Goal: Task Accomplishment & Management: Manage account settings

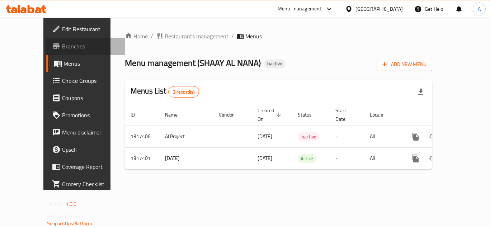
click at [62, 43] on span "Branches" at bounding box center [90, 46] width 57 height 9
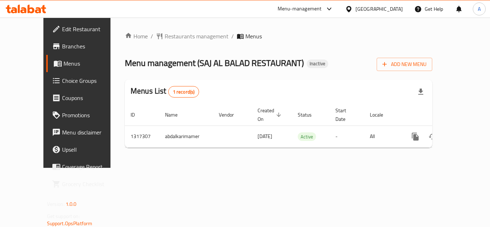
click at [432, 56] on div "Add New Menu" at bounding box center [405, 63] width 56 height 16
click at [426, 62] on span "Add New Menu" at bounding box center [404, 64] width 44 height 9
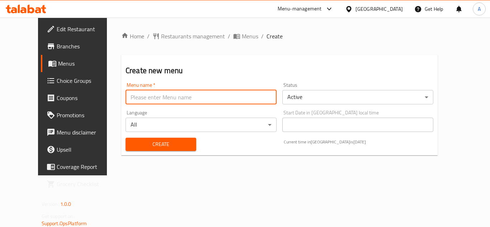
click at [207, 96] on input "text" at bounding box center [201, 97] width 151 height 14
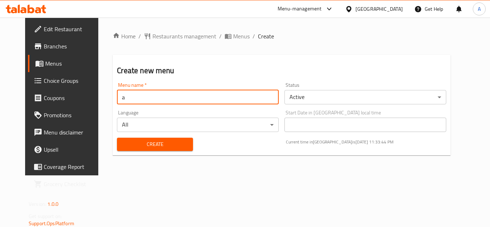
type input "AI Project"
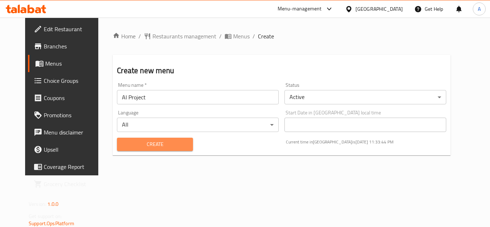
click at [123, 143] on span "Create" at bounding box center [155, 144] width 64 height 9
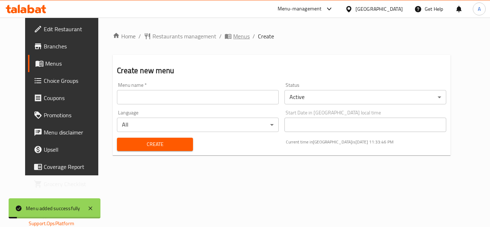
click at [233, 36] on span "Menus" at bounding box center [241, 36] width 16 height 9
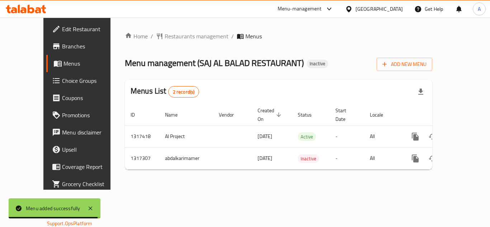
click at [325, 190] on div "Home / Restaurants management / Menus Menu management ( SAJ AL BALAD RESTAURANT…" at bounding box center [278, 104] width 336 height 172
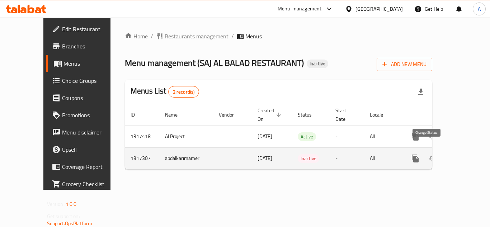
click at [428, 154] on icon "enhanced table" at bounding box center [432, 158] width 9 height 9
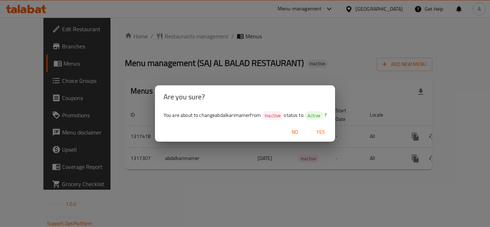
click at [324, 133] on span "Yes" at bounding box center [320, 132] width 17 height 9
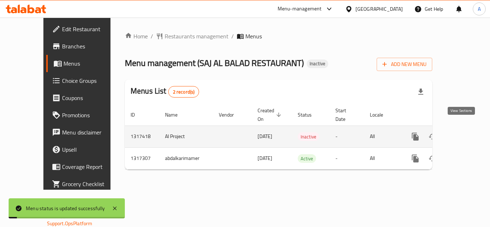
click at [458, 128] on link "enhanced table" at bounding box center [466, 136] width 17 height 17
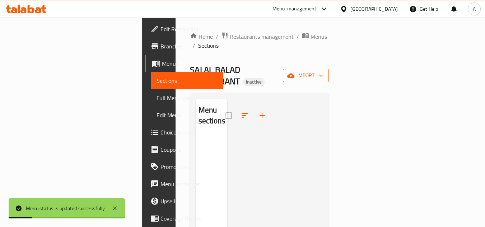
click at [323, 71] on span "import" at bounding box center [305, 75] width 34 height 9
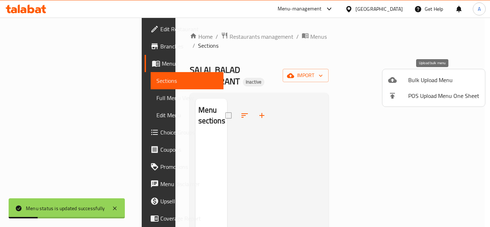
click at [428, 76] on span "Bulk Upload Menu" at bounding box center [443, 80] width 71 height 9
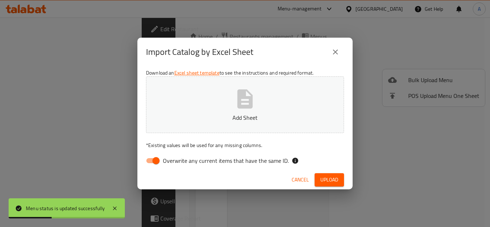
click at [135, 167] on div "Import Catalog by Excel Sheet Download an Excel sheet template to see the instr…" at bounding box center [245, 113] width 490 height 227
click at [148, 163] on input "Overwrite any current items that have the same ID." at bounding box center [156, 161] width 41 height 14
checkbox input "false"
click at [242, 119] on p "Add Sheet" at bounding box center [245, 117] width 176 height 9
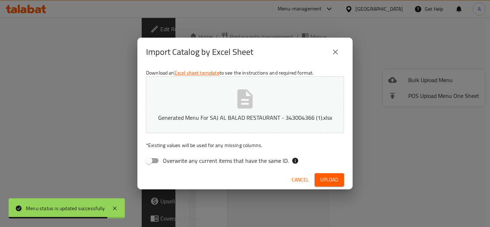
click at [328, 176] on span "Upload" at bounding box center [329, 179] width 18 height 9
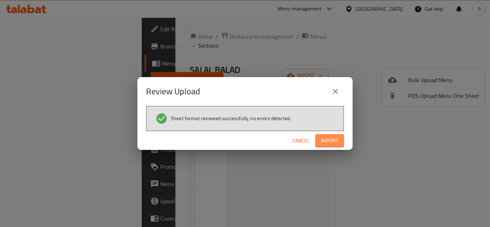
click at [340, 143] on button "Import" at bounding box center [329, 140] width 29 height 13
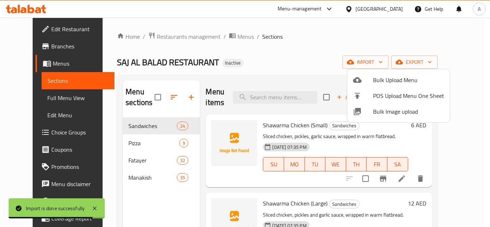
click at [251, 60] on div at bounding box center [245, 113] width 490 height 227
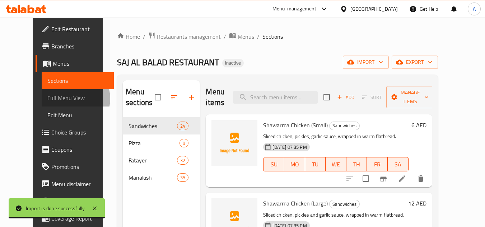
click at [47, 99] on span "Full Menu View" at bounding box center [77, 98] width 61 height 9
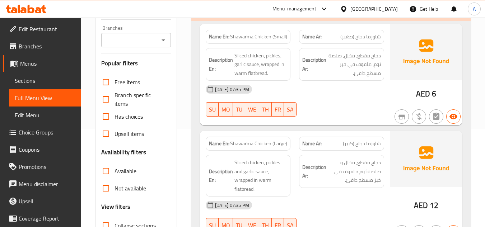
scroll to position [143, 0]
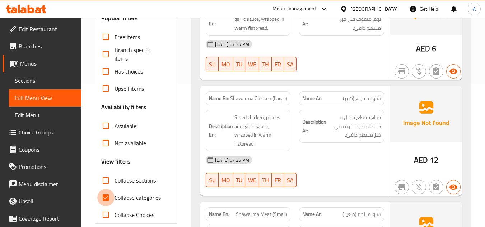
click at [108, 199] on input "Collapse categories" at bounding box center [105, 197] width 17 height 17
checkbox input "false"
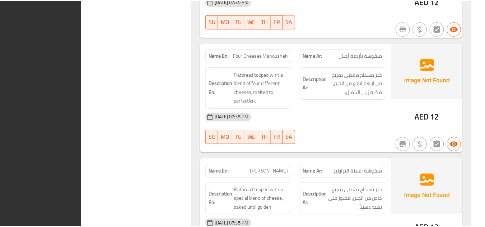
scroll to position [12733, 0]
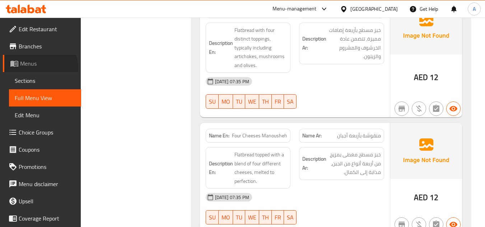
click at [32, 69] on link "Menus" at bounding box center [42, 63] width 78 height 17
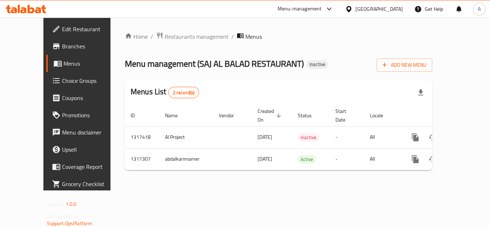
click at [62, 30] on span "Edit Restaurant" at bounding box center [90, 29] width 57 height 9
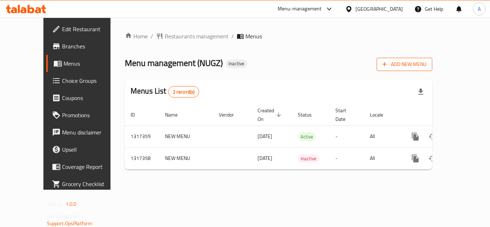
click at [426, 60] on span "Add New Menu" at bounding box center [404, 64] width 44 height 9
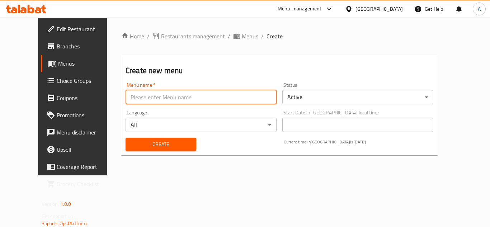
click at [197, 92] on input "text" at bounding box center [201, 97] width 151 height 14
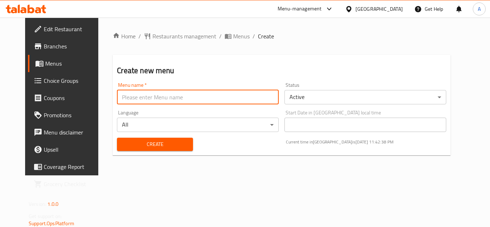
type input "AI Project"
click at [155, 146] on span "Create" at bounding box center [155, 144] width 64 height 9
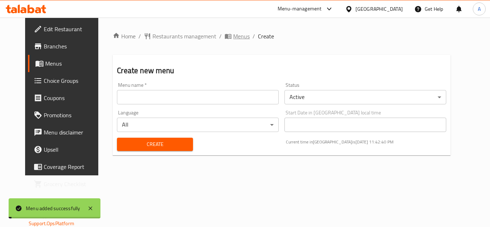
click at [233, 38] on span "Menus" at bounding box center [241, 36] width 16 height 9
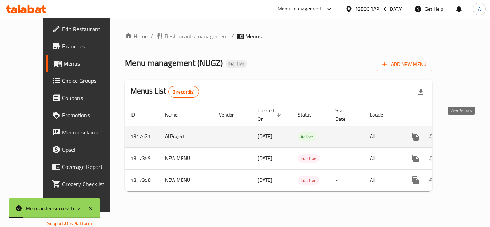
click at [467, 128] on link "enhanced table" at bounding box center [466, 136] width 17 height 17
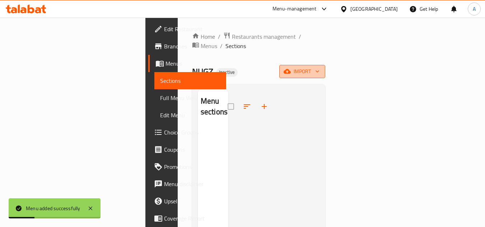
click at [319, 67] on span "import" at bounding box center [302, 71] width 34 height 9
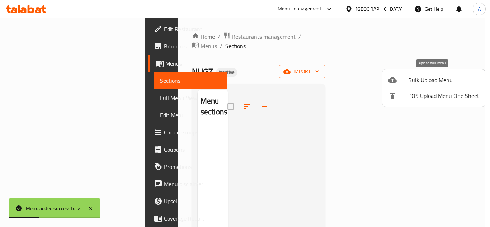
click at [429, 76] on span "Bulk Upload Menu" at bounding box center [443, 80] width 71 height 9
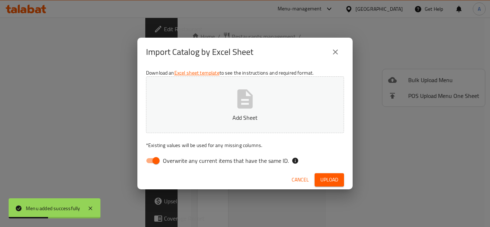
drag, startPoint x: 148, startPoint y: 161, endPoint x: 176, endPoint y: 135, distance: 38.3
click at [148, 161] on input "Overwrite any current items that have the same ID." at bounding box center [156, 161] width 41 height 14
checkbox input "false"
click at [223, 104] on button "Add Sheet" at bounding box center [245, 104] width 198 height 57
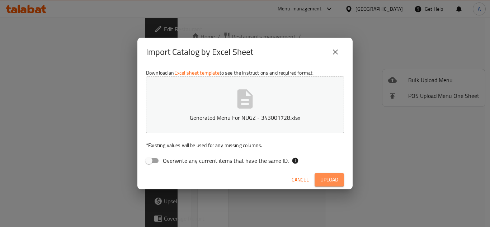
click at [330, 181] on span "Upload" at bounding box center [329, 179] width 18 height 9
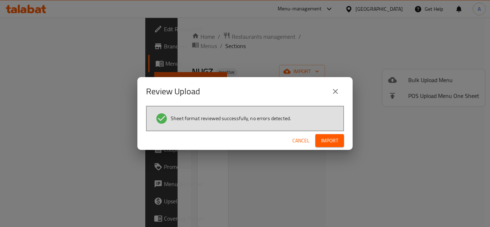
click at [337, 143] on span "Import" at bounding box center [329, 140] width 17 height 9
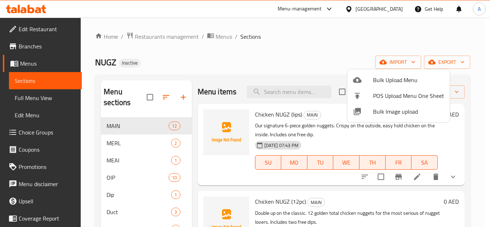
click at [271, 52] on div at bounding box center [245, 113] width 490 height 227
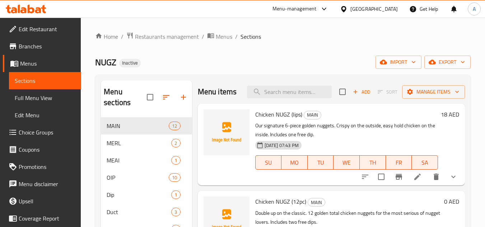
click at [49, 98] on span "Full Menu View" at bounding box center [45, 98] width 61 height 9
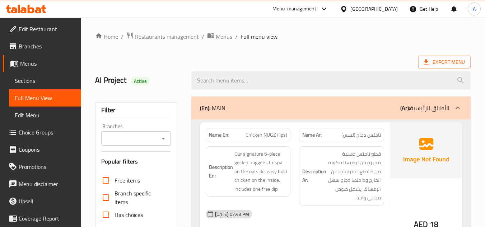
click at [37, 58] on link "Menus" at bounding box center [42, 63] width 78 height 17
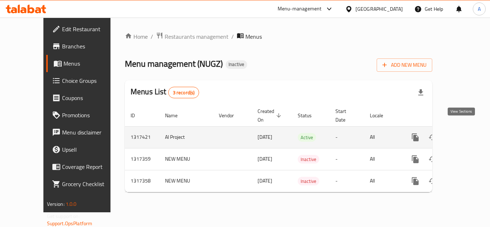
click at [466, 129] on link "enhanced table" at bounding box center [466, 137] width 17 height 17
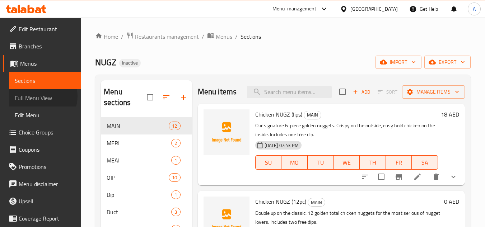
click at [40, 96] on span "Full Menu View" at bounding box center [45, 98] width 61 height 9
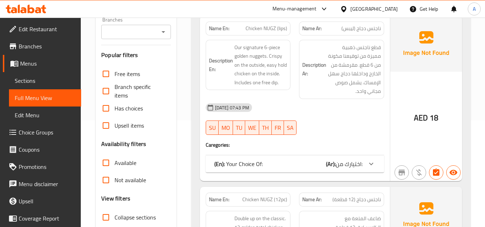
scroll to position [215, 0]
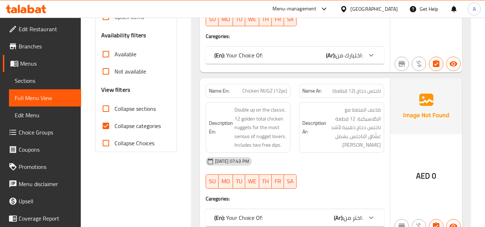
click at [103, 129] on input "Collapse categories" at bounding box center [105, 125] width 17 height 17
checkbox input "false"
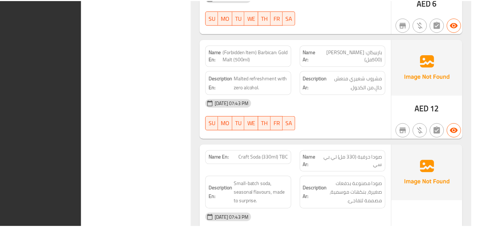
scroll to position [8142, 0]
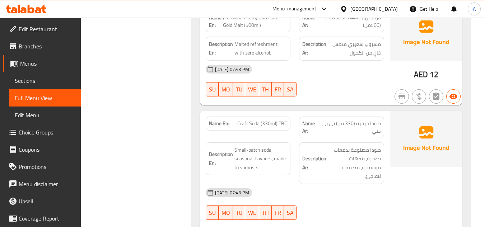
click at [33, 61] on span "Menus" at bounding box center [47, 63] width 55 height 9
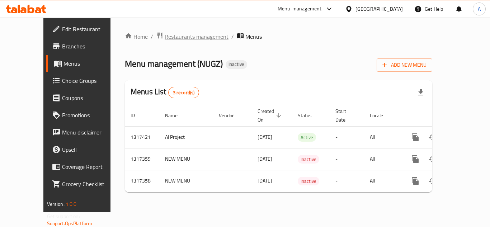
click at [157, 43] on div "Home / Restaurants management / Menus Menu management ( NUGZ ) Inactive Add New…" at bounding box center [278, 115] width 307 height 166
click at [165, 37] on span "Restaurants management" at bounding box center [197, 36] width 64 height 9
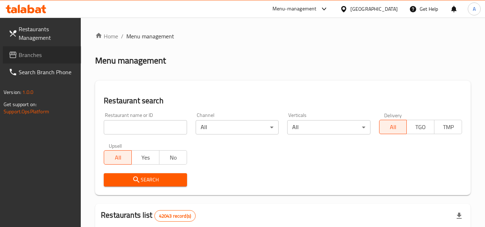
click at [35, 53] on span "Branches" at bounding box center [47, 55] width 57 height 9
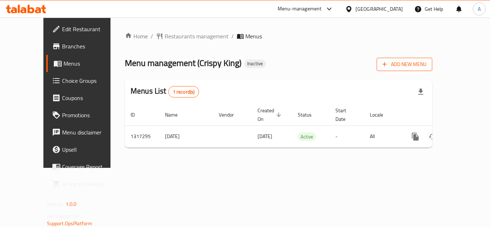
click at [388, 61] on icon "button" at bounding box center [384, 64] width 7 height 7
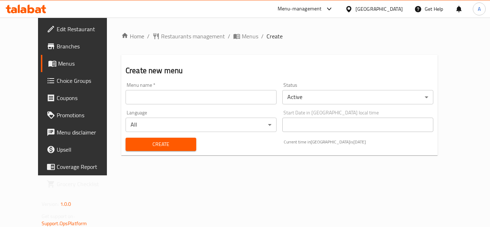
drag, startPoint x: 128, startPoint y: 97, endPoint x: 130, endPoint y: 103, distance: 6.3
click at [128, 97] on input "text" at bounding box center [201, 97] width 151 height 14
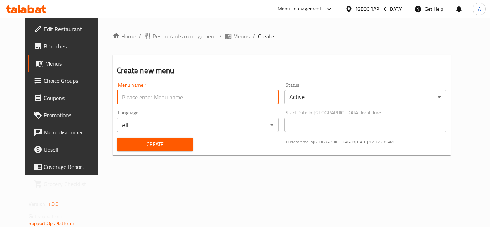
type input "AI Project"
click at [141, 141] on span "Create" at bounding box center [155, 144] width 64 height 9
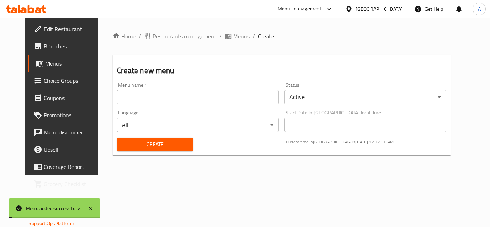
click at [233, 35] on span "Menus" at bounding box center [241, 36] width 16 height 9
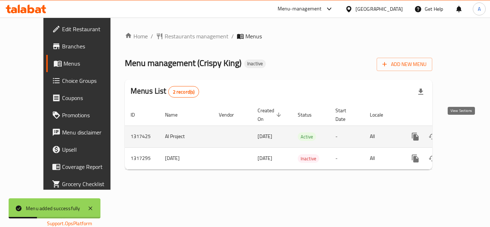
click at [464, 133] on icon "enhanced table" at bounding box center [467, 136] width 6 height 6
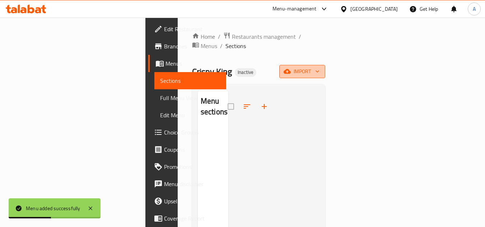
click at [325, 68] on button "import" at bounding box center [302, 71] width 46 height 13
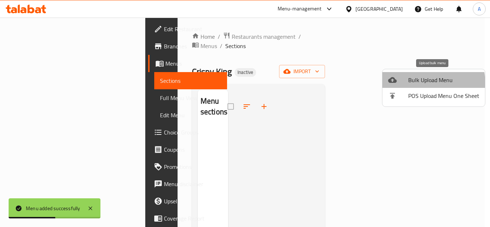
click at [423, 84] on span "Bulk Upload Menu" at bounding box center [443, 80] width 71 height 9
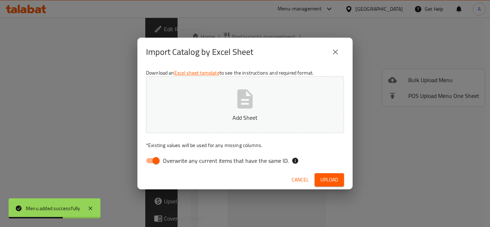
click at [151, 160] on input "Overwrite any current items that have the same ID." at bounding box center [156, 161] width 41 height 14
checkbox input "false"
click at [213, 118] on p "Add Sheet" at bounding box center [245, 117] width 176 height 9
click at [328, 182] on span "Upload" at bounding box center [329, 179] width 18 height 9
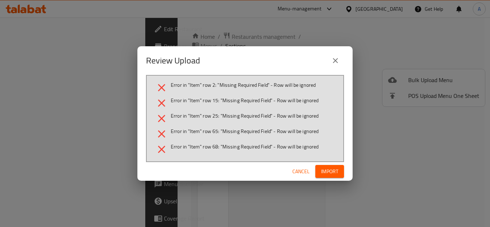
click at [338, 62] on icon "close" at bounding box center [335, 60] width 9 height 9
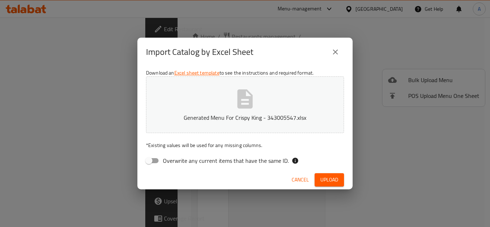
click at [332, 50] on icon "close" at bounding box center [335, 52] width 9 height 9
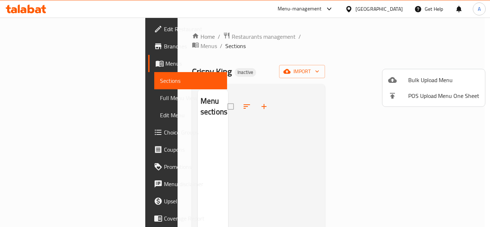
click at [39, 66] on div at bounding box center [245, 113] width 490 height 227
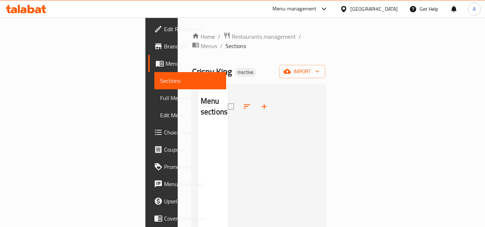
click at [165, 65] on span "Menus" at bounding box center [192, 63] width 55 height 9
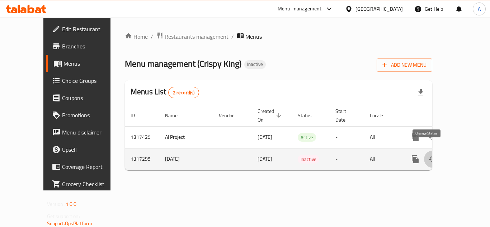
click at [428, 155] on icon "enhanced table" at bounding box center [432, 159] width 9 height 9
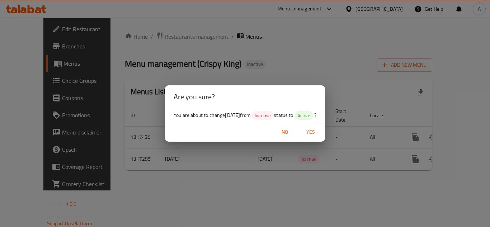
click at [315, 130] on span "Yes" at bounding box center [310, 132] width 17 height 9
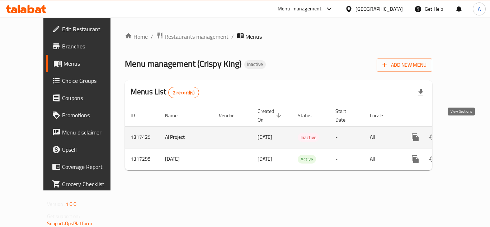
click at [459, 129] on link "enhanced table" at bounding box center [466, 137] width 17 height 17
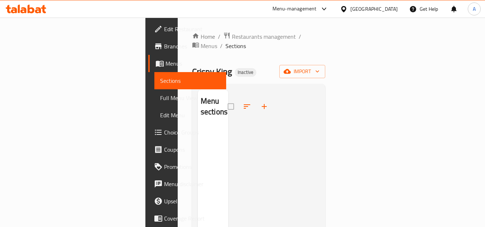
click at [325, 55] on div "Home / Restaurants management / Menus / Sections Crispy King Inactive import Me…" at bounding box center [258, 177] width 133 height 291
click at [321, 68] on icon "button" at bounding box center [316, 71] width 7 height 7
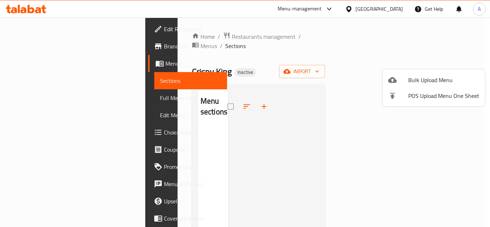
click at [434, 76] on span "Bulk Upload Menu" at bounding box center [443, 80] width 71 height 9
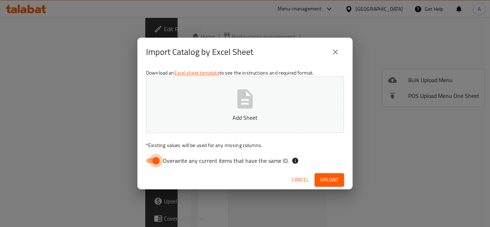
click at [153, 161] on input "Overwrite any current items that have the same ID." at bounding box center [156, 161] width 41 height 14
checkbox input "false"
click at [221, 102] on button "Add Sheet" at bounding box center [245, 104] width 198 height 57
click at [330, 177] on span "Upload" at bounding box center [329, 179] width 18 height 9
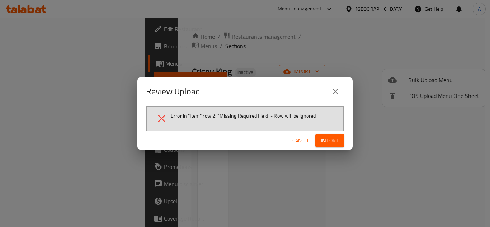
click at [302, 140] on span "Cancel" at bounding box center [300, 140] width 17 height 9
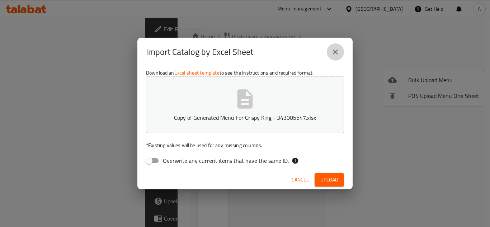
drag, startPoint x: 336, startPoint y: 54, endPoint x: 312, endPoint y: 1, distance: 57.6
click at [336, 54] on icon "close" at bounding box center [335, 52] width 9 height 9
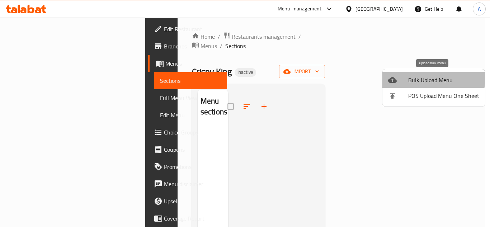
click at [416, 77] on span "Bulk Upload Menu" at bounding box center [443, 80] width 71 height 9
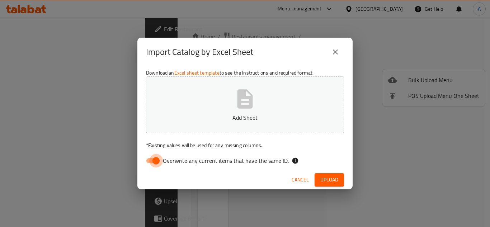
drag, startPoint x: 149, startPoint y: 158, endPoint x: 200, endPoint y: 117, distance: 65.6
click at [150, 158] on input "Overwrite any current items that have the same ID." at bounding box center [156, 161] width 41 height 14
checkbox input "false"
click at [256, 98] on button "Add Sheet" at bounding box center [245, 104] width 198 height 57
click at [333, 185] on button "Upload" at bounding box center [329, 179] width 29 height 13
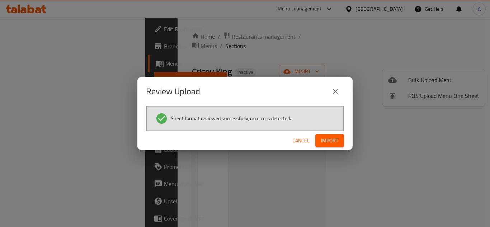
click at [331, 137] on span "Import" at bounding box center [329, 140] width 17 height 9
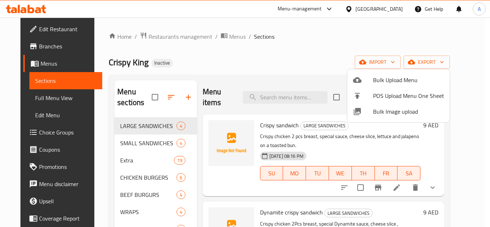
click at [48, 99] on div at bounding box center [245, 113] width 490 height 227
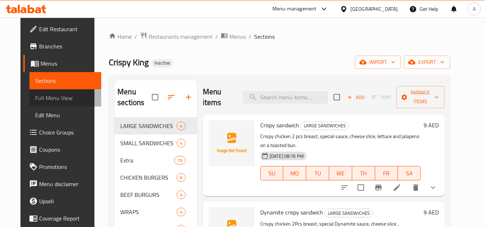
click at [48, 99] on span "Full Menu View" at bounding box center [65, 98] width 61 height 9
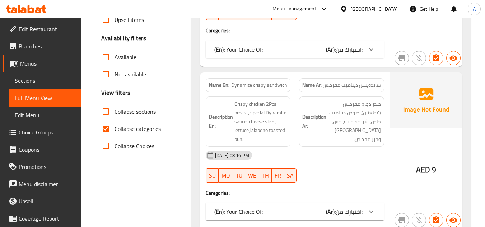
scroll to position [215, 0]
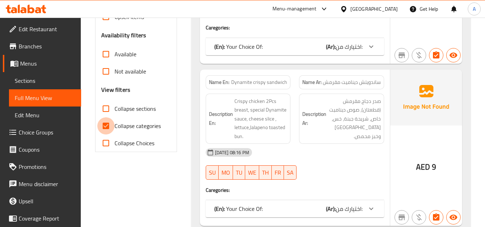
click at [108, 123] on input "Collapse categories" at bounding box center [105, 125] width 17 height 17
checkbox input "false"
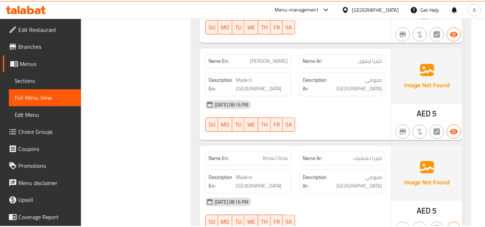
scroll to position [14650, 0]
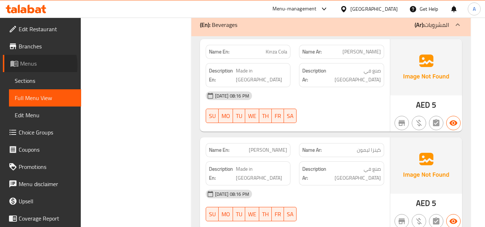
click at [32, 65] on span "Menus" at bounding box center [47, 63] width 55 height 9
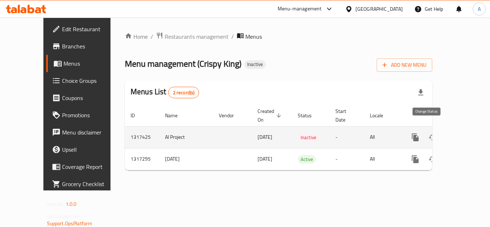
click at [428, 133] on icon "enhanced table" at bounding box center [432, 137] width 9 height 9
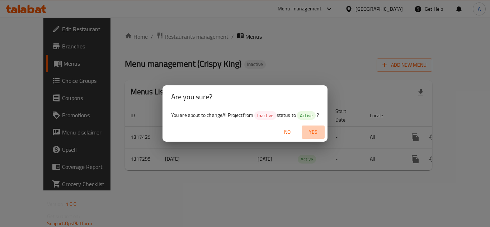
click at [312, 132] on span "Yes" at bounding box center [313, 132] width 17 height 9
